Goal: Communication & Community: Ask a question

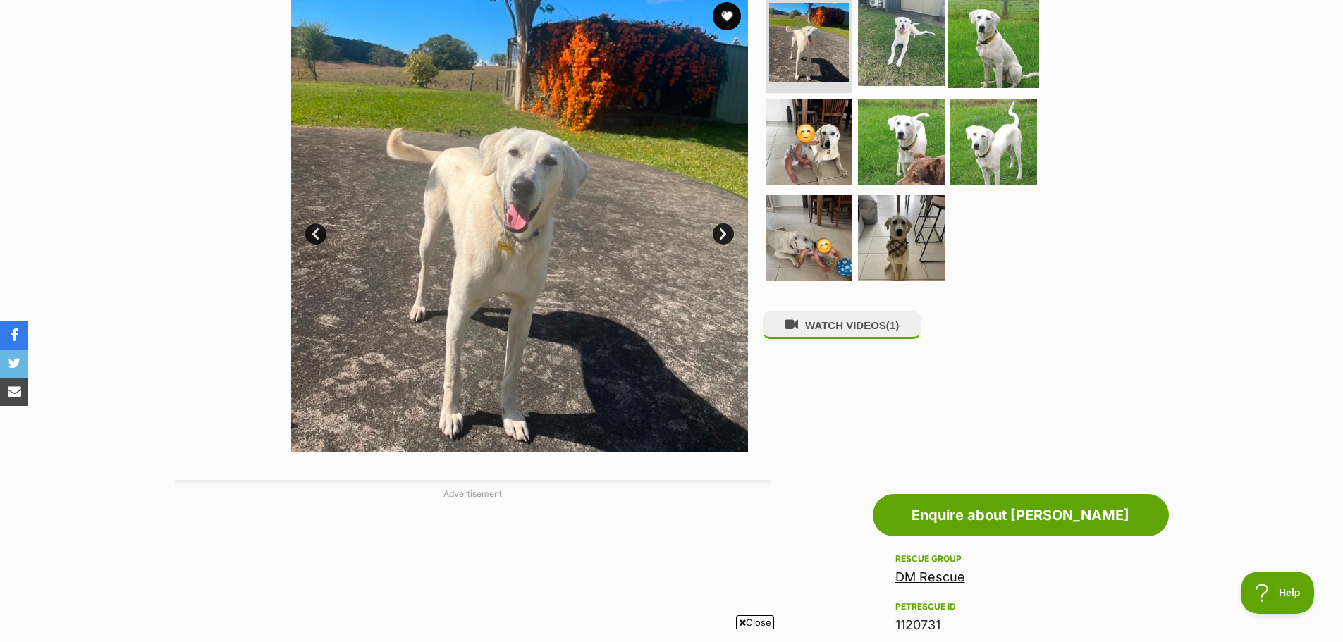
scroll to position [352, 0]
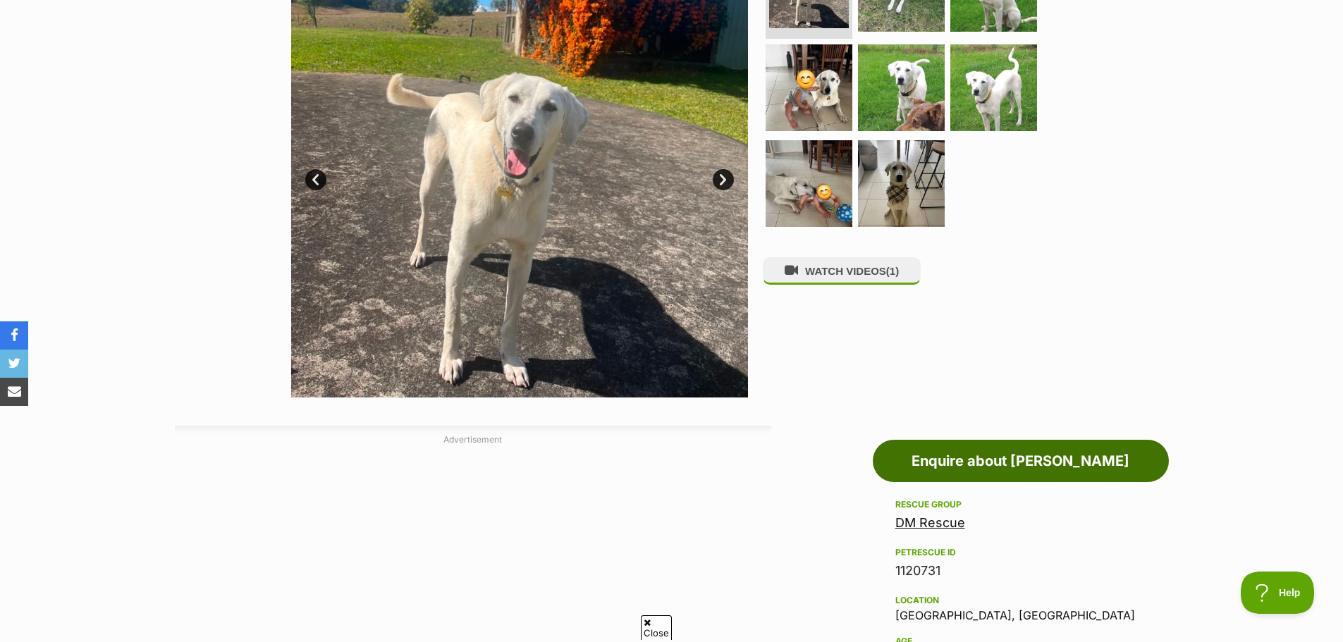
click at [986, 463] on link "Enquire about [PERSON_NAME]" at bounding box center [1021, 461] width 296 height 42
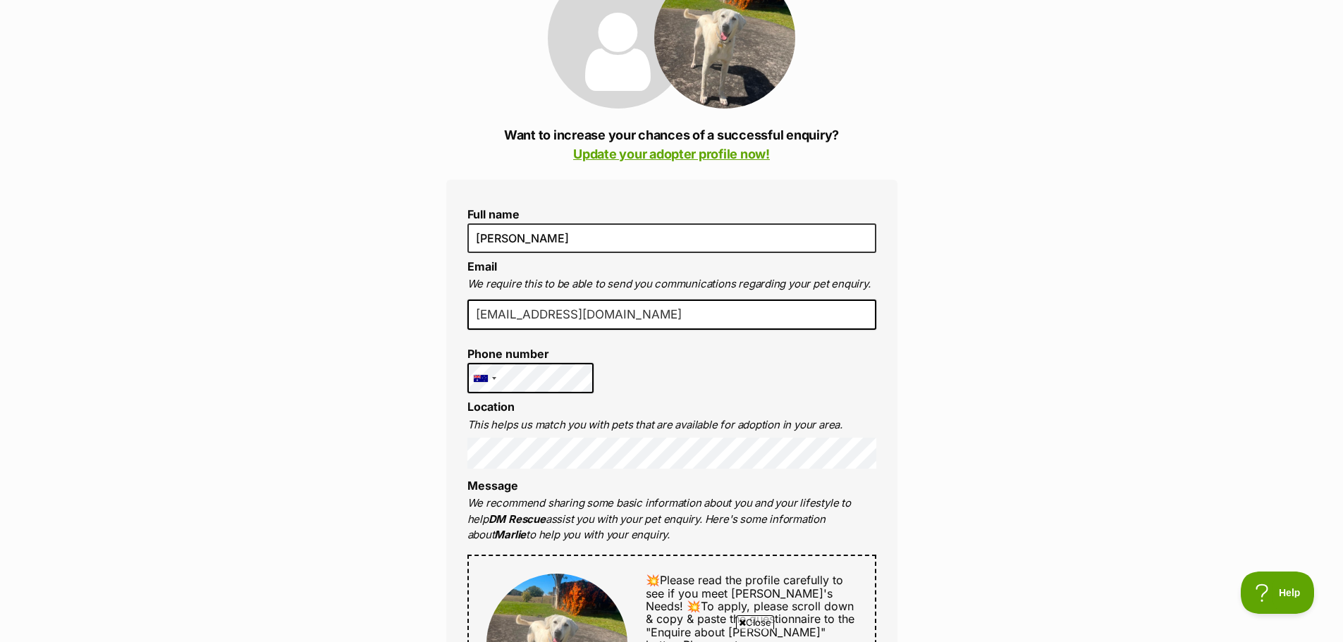
drag, startPoint x: 678, startPoint y: 318, endPoint x: 465, endPoint y: 316, distance: 213.6
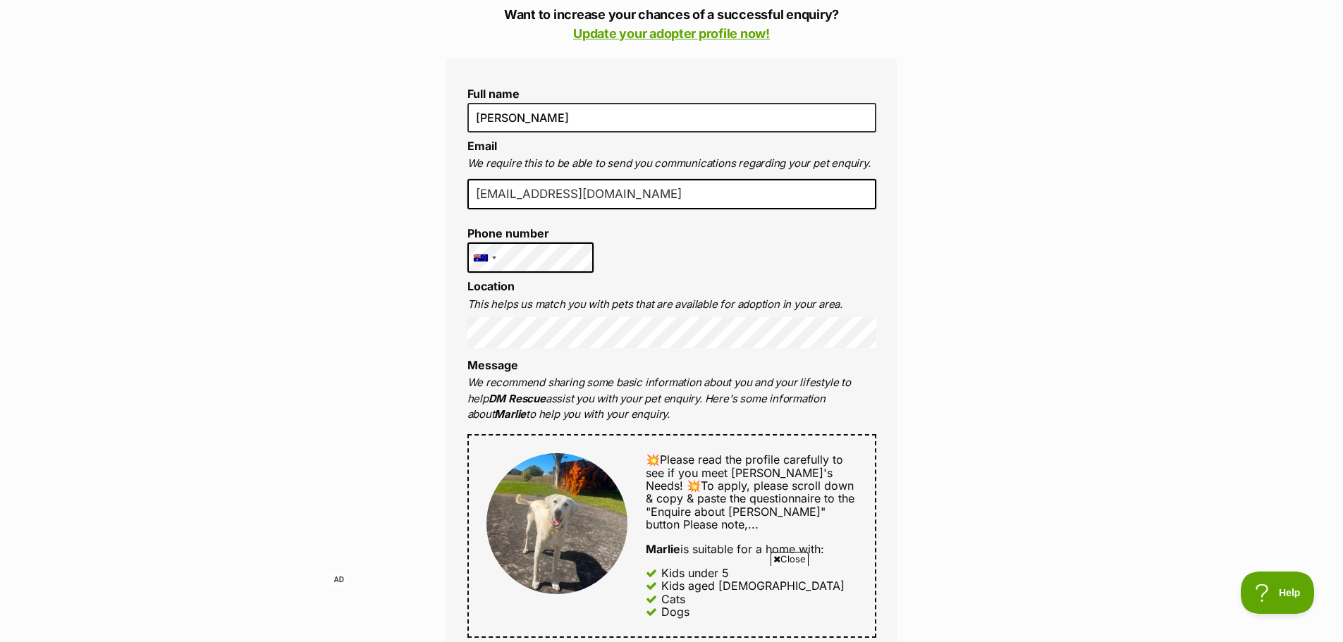
scroll to position [352, 0]
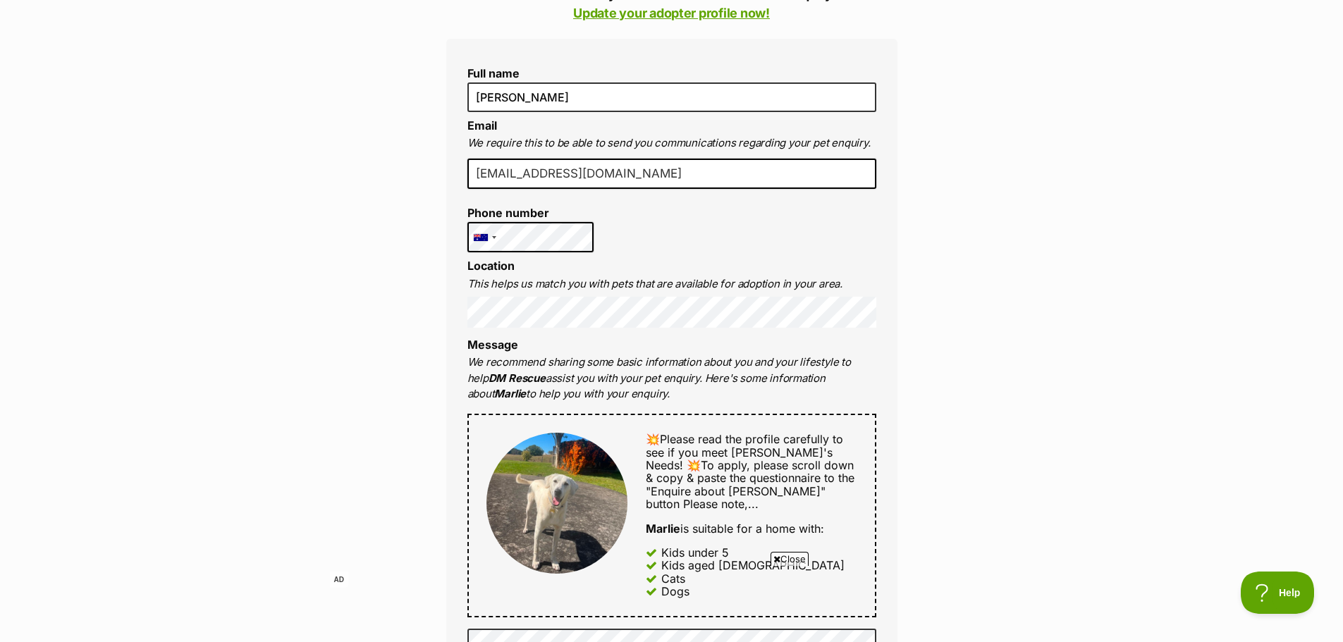
type input "georgiroberts@live.com.au"
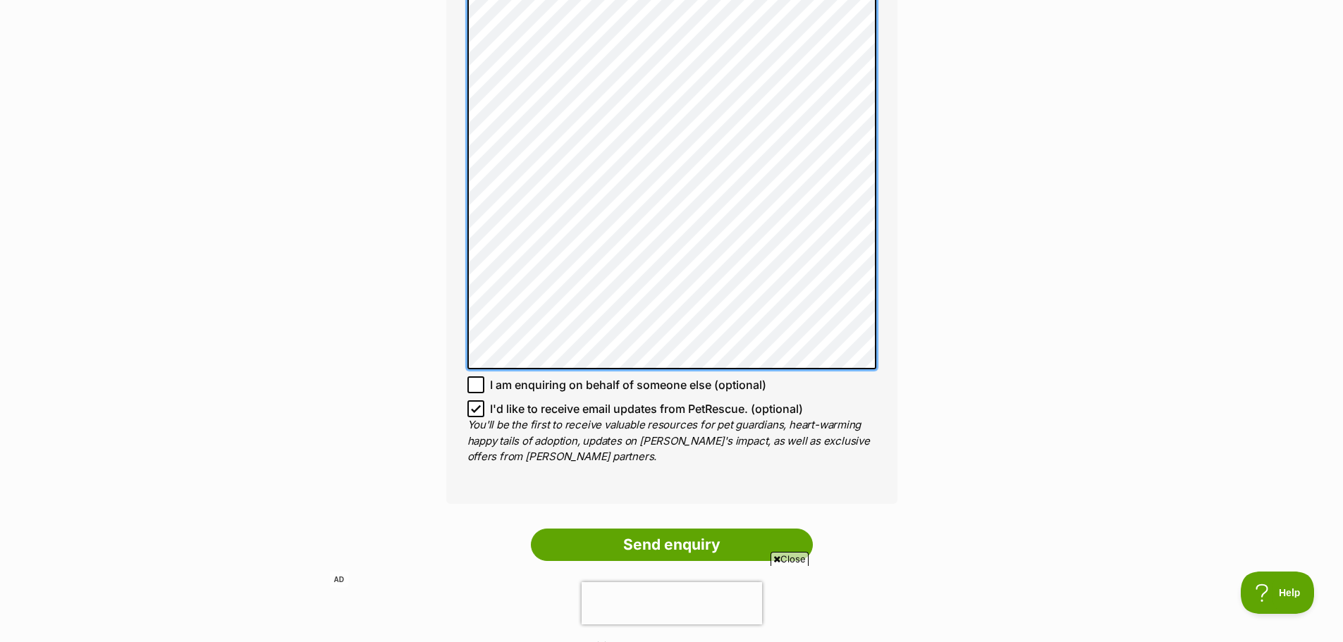
scroll to position [1762, 0]
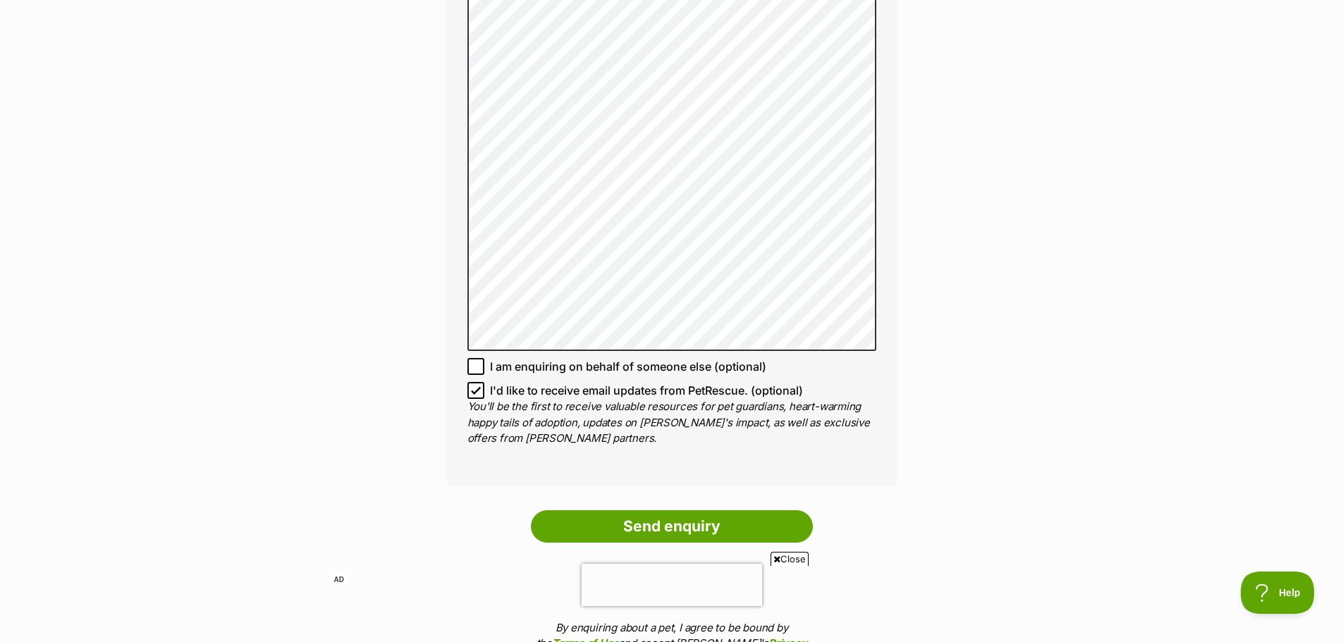
click at [474, 386] on icon at bounding box center [476, 391] width 10 height 10
click at [474, 382] on input "I'd like to receive email updates from PetRescue. (optional)" at bounding box center [475, 390] width 17 height 17
checkbox input "false"
click at [696, 513] on input "Send enquiry" at bounding box center [672, 526] width 282 height 32
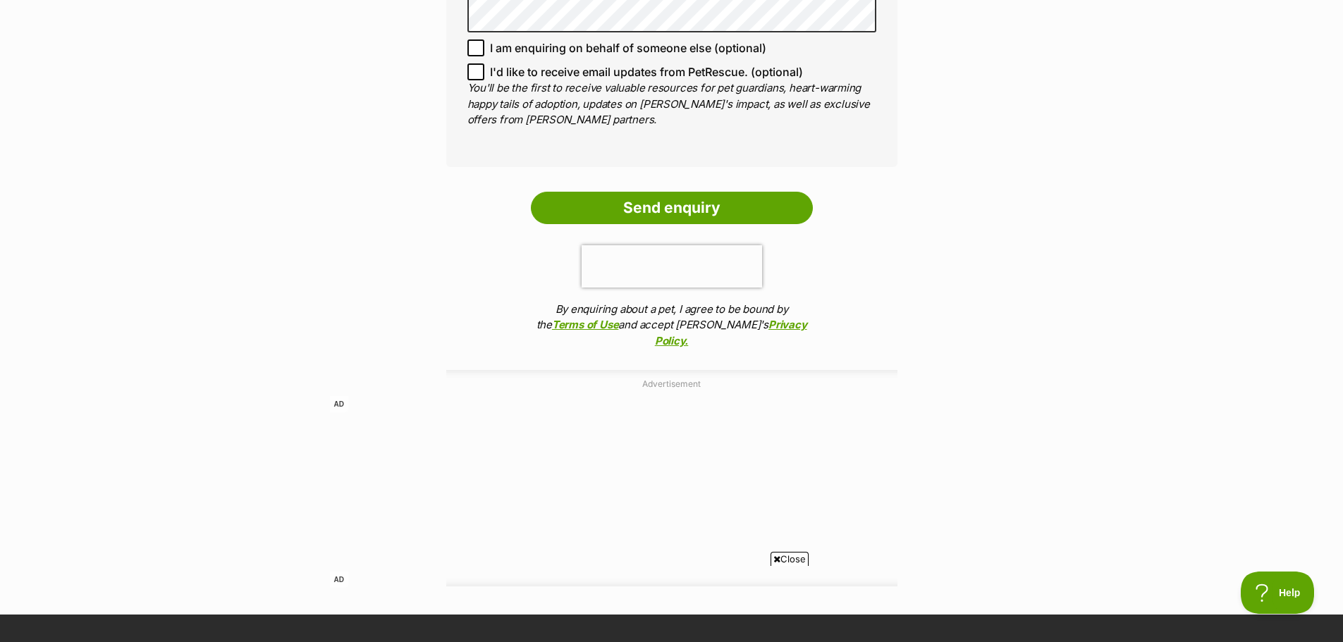
scroll to position [2115, 0]
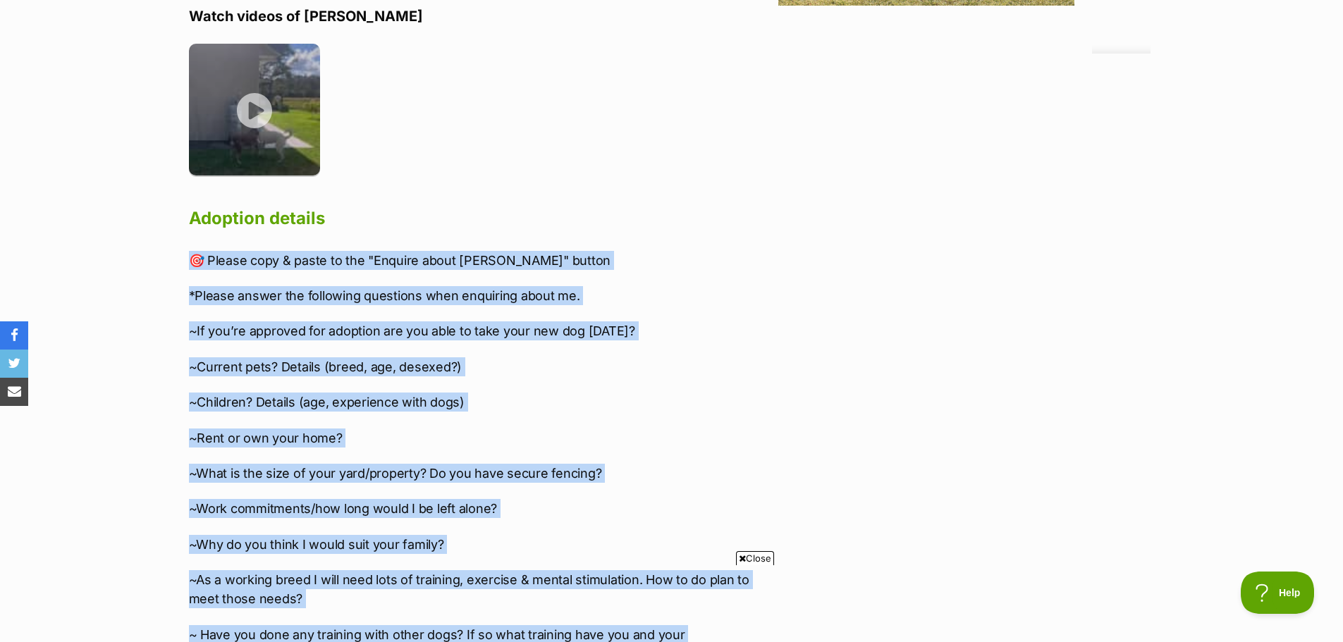
scroll to position [2458, 0]
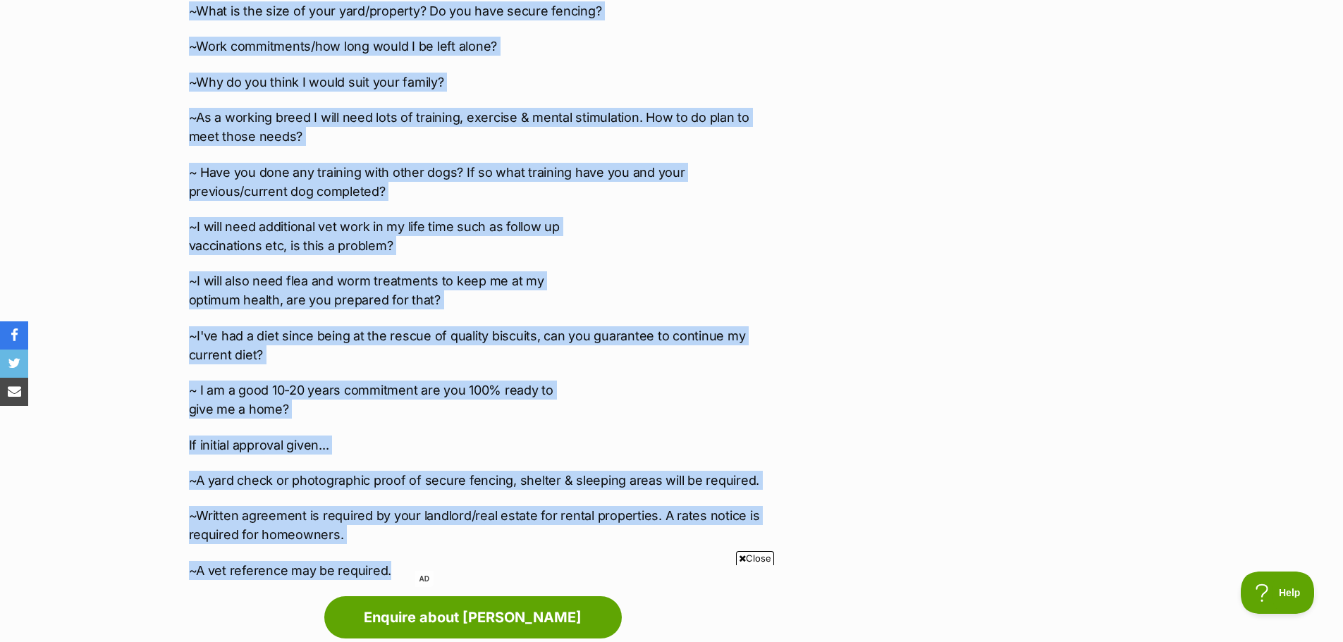
drag, startPoint x: 190, startPoint y: 128, endPoint x: 410, endPoint y: 531, distance: 459.3
click at [410, 531] on div "🎯 Please copy & paste to the "Enquire about Marlie" button *Please answer the f…" at bounding box center [480, 185] width 582 height 792
drag, startPoint x: 371, startPoint y: 485, endPoint x: 328, endPoint y: 484, distance: 43.0
copy div "🎯 Please copy & paste to the "Enquire about Marlie" button *Please answer the f…"
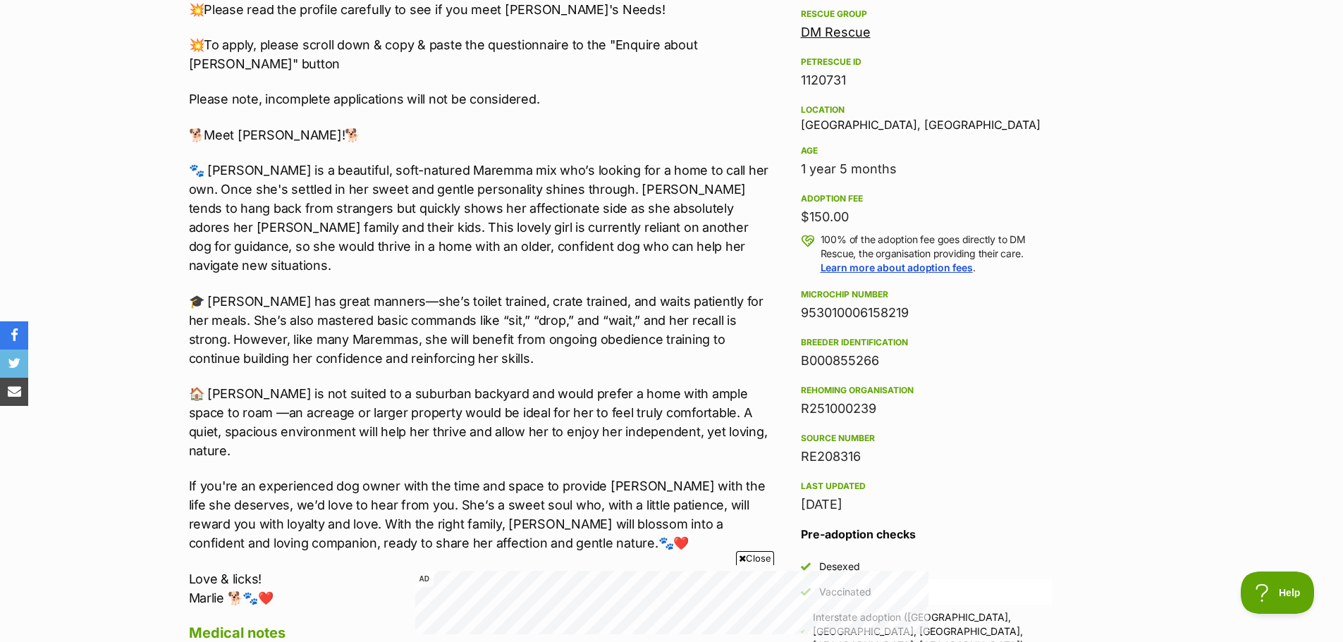
scroll to position [1305, 0]
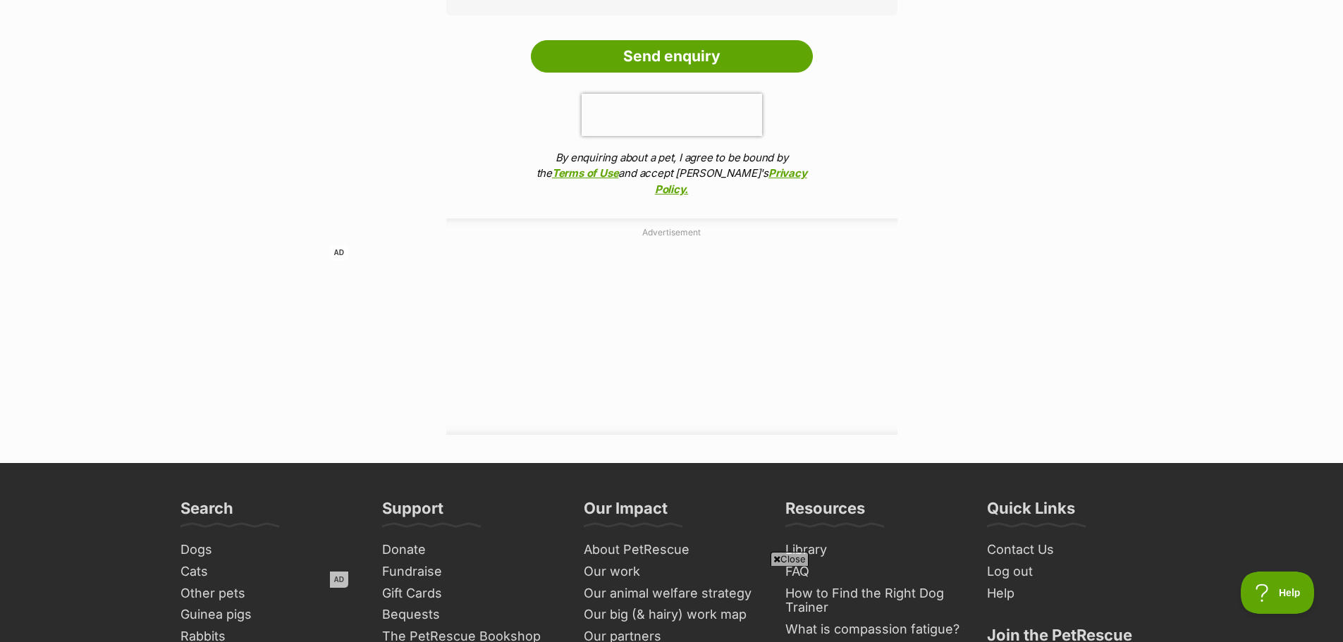
scroll to position [2326, 0]
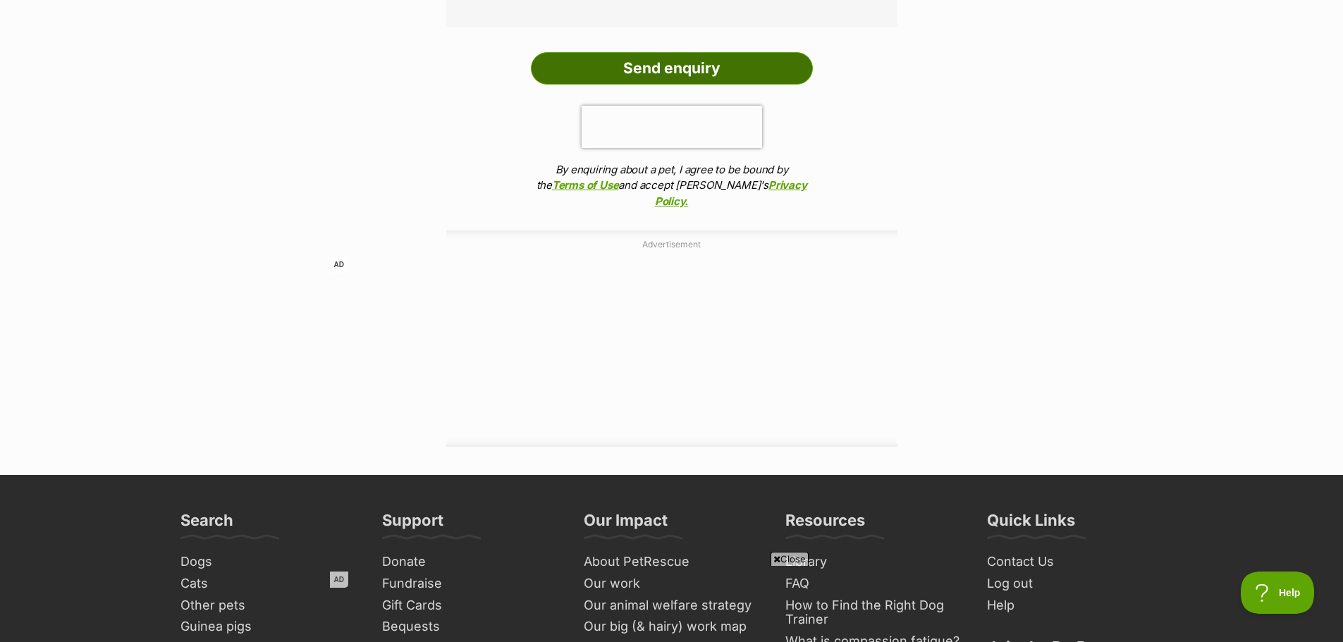
click at [703, 52] on input "Send enquiry" at bounding box center [672, 68] width 282 height 32
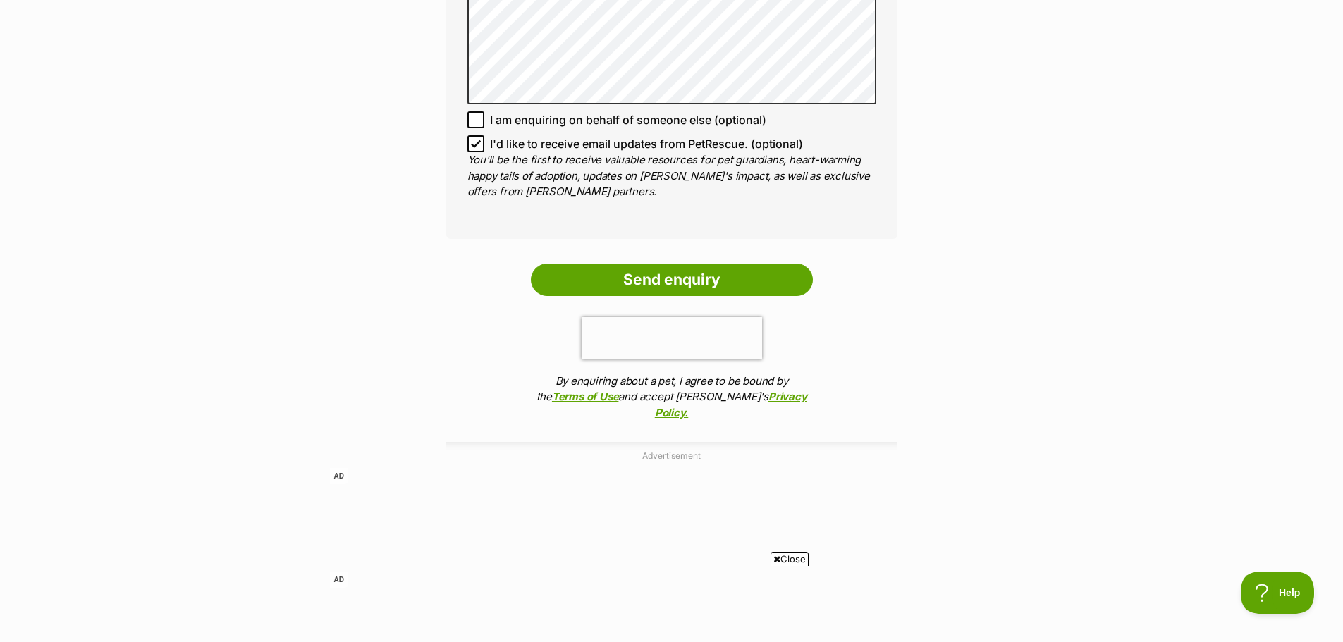
scroll to position [2068, 0]
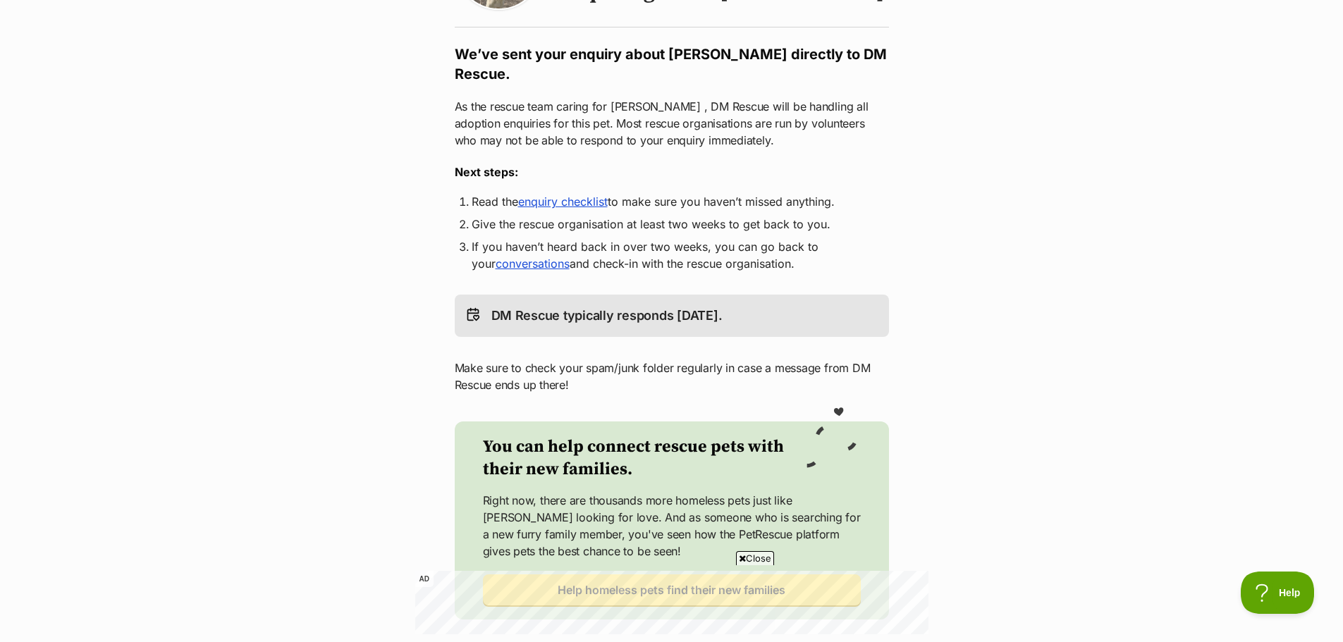
scroll to position [211, 0]
